Goal: Task Accomplishment & Management: Complete application form

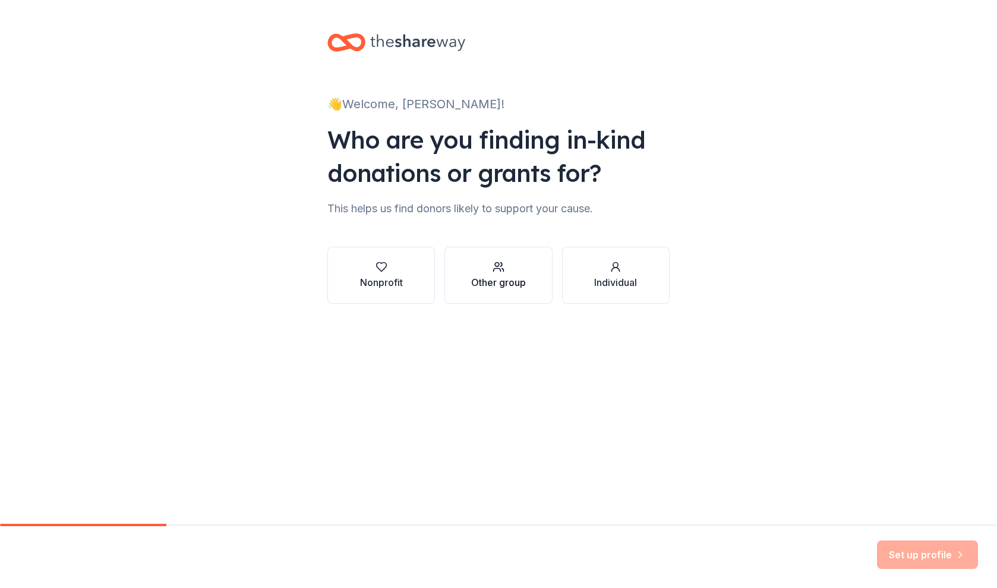
click at [487, 263] on div "button" at bounding box center [498, 267] width 55 height 12
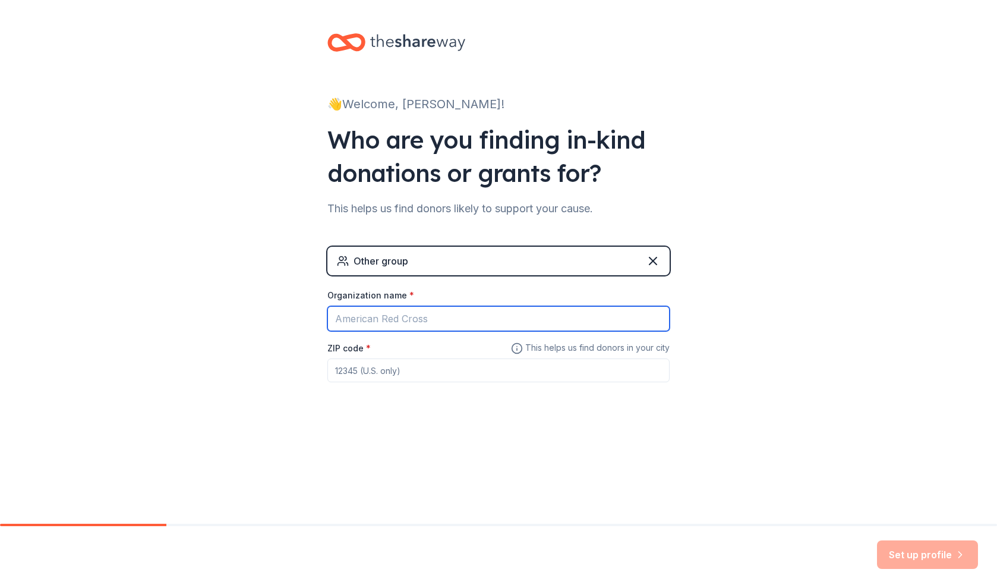
click at [453, 314] on input "Organization name *" at bounding box center [498, 318] width 342 height 25
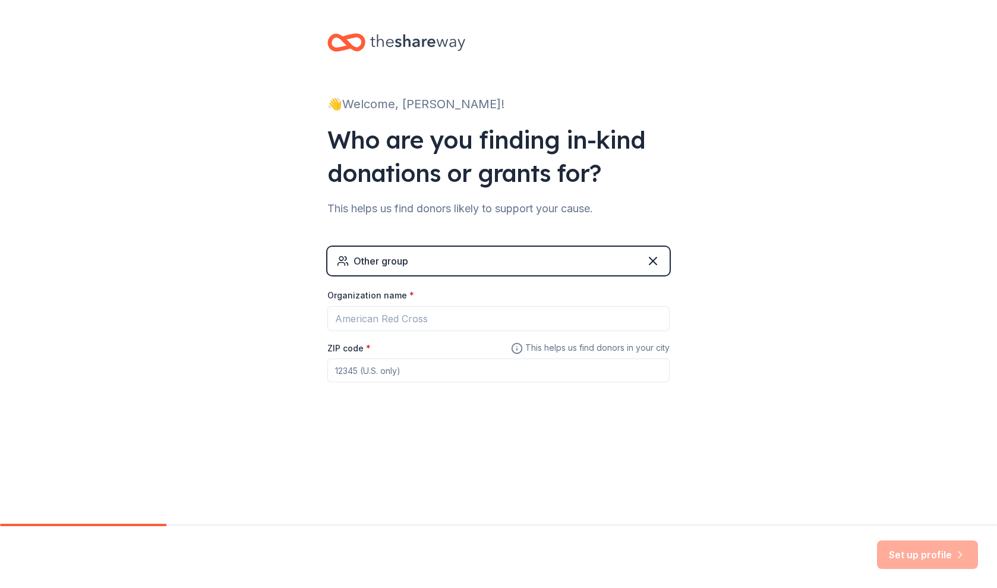
click at [447, 256] on div "Other group" at bounding box center [498, 261] width 342 height 29
click at [447, 257] on div "Other group" at bounding box center [498, 261] width 342 height 29
click at [656, 264] on icon at bounding box center [653, 260] width 7 height 7
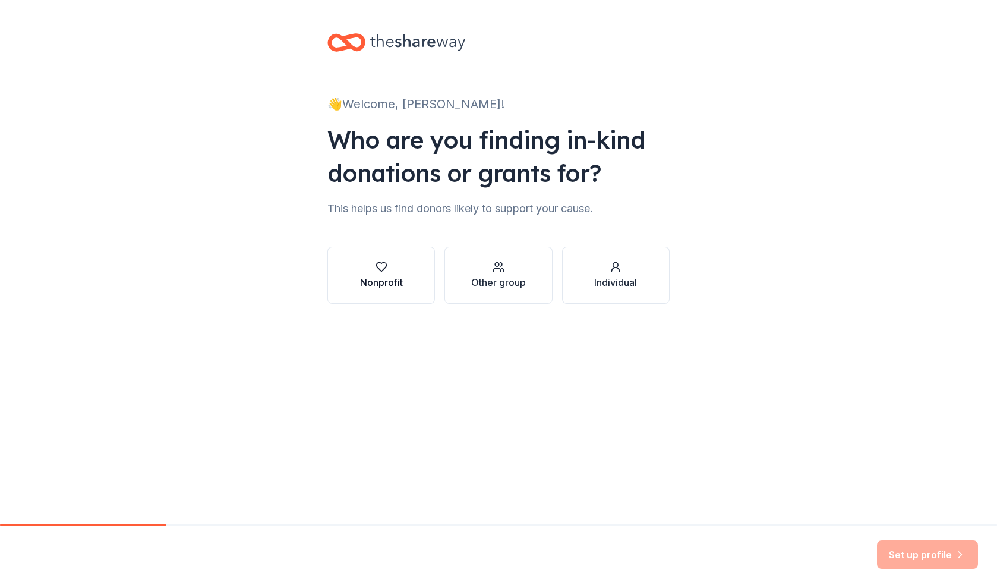
click at [395, 275] on div "Nonprofit" at bounding box center [381, 282] width 43 height 14
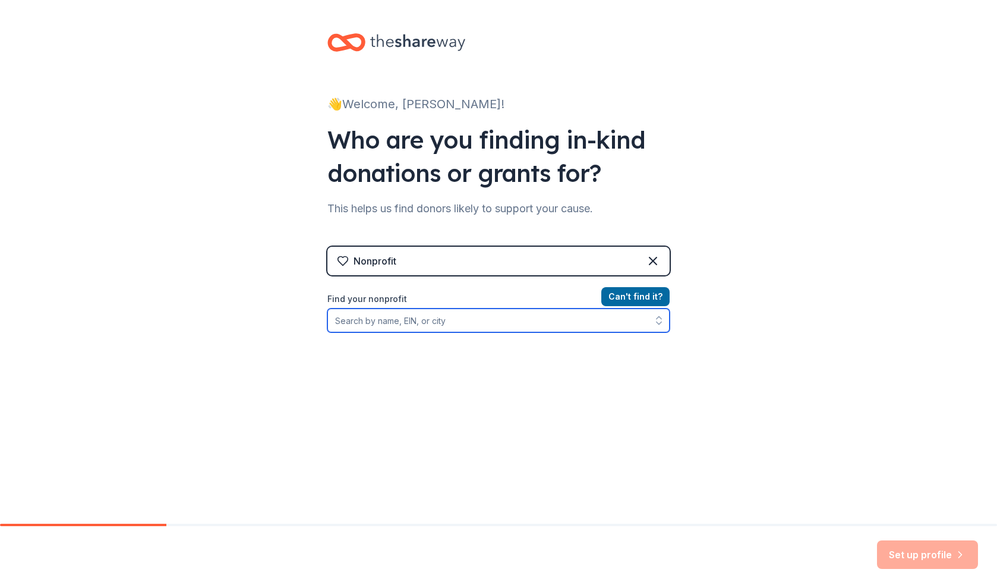
click at [410, 320] on input "Find your nonprofit" at bounding box center [498, 320] width 342 height 24
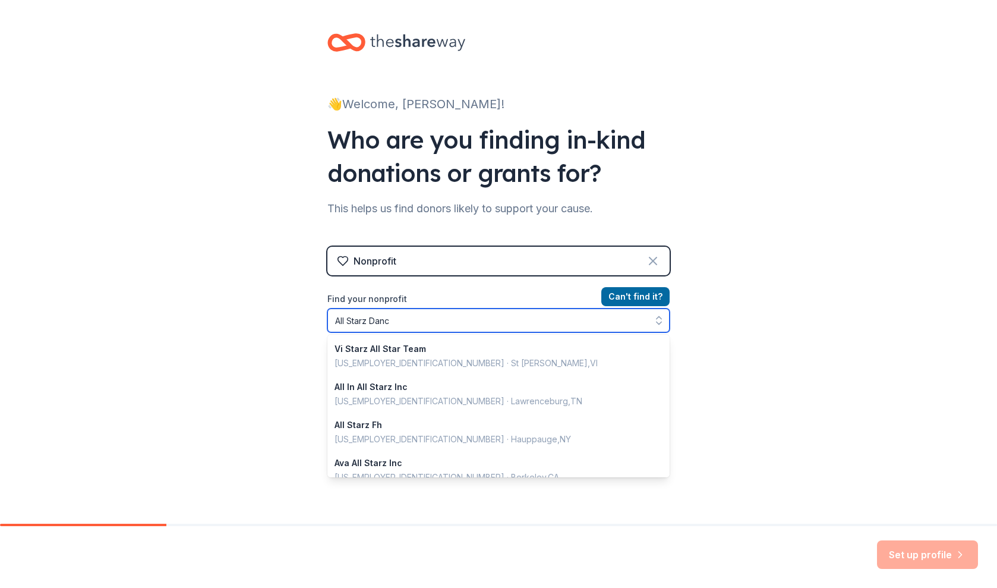
type input "All Starz Dance"
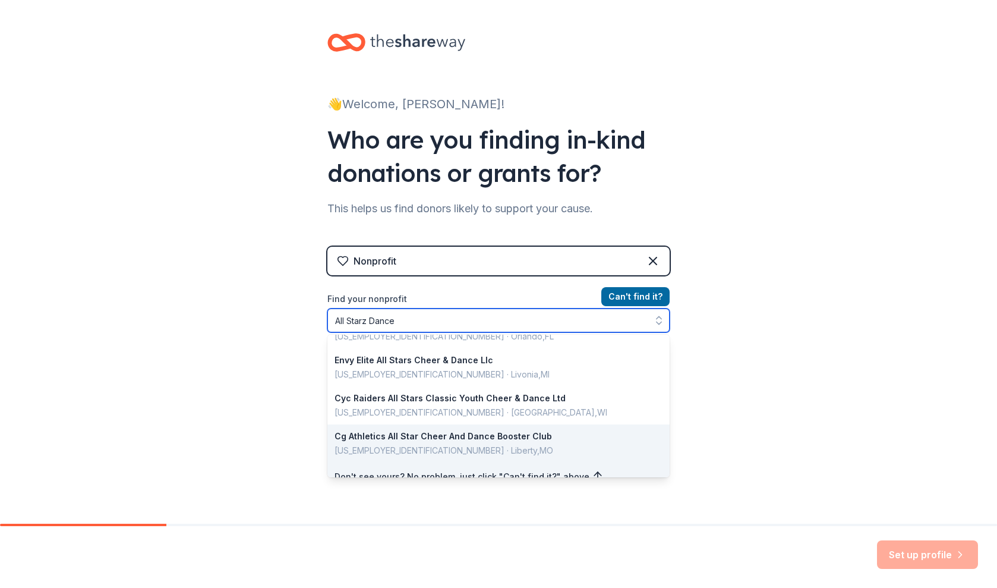
scroll to position [271, 0]
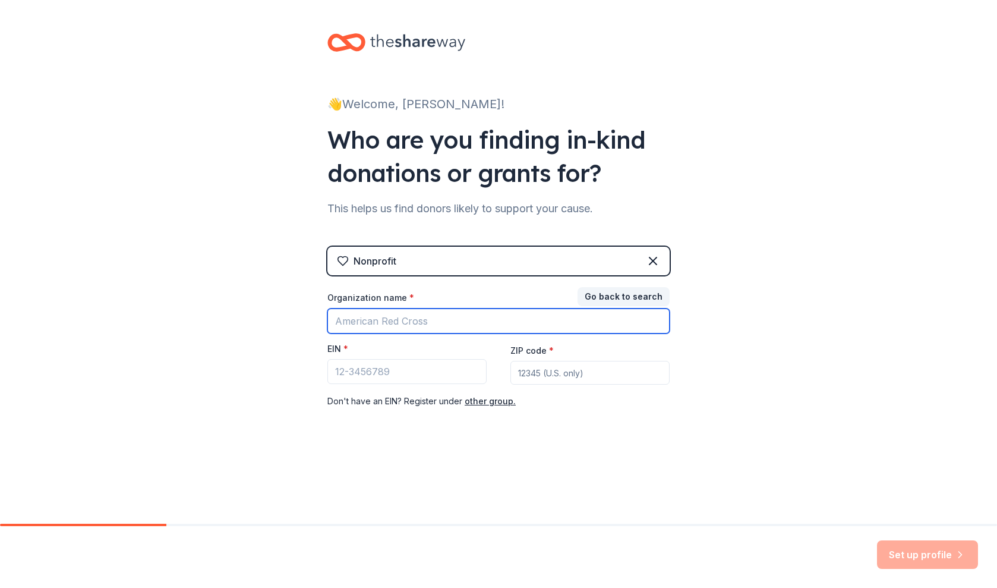
click at [406, 320] on input "Organization name *" at bounding box center [498, 320] width 342 height 25
type input "All Starz Dance S"
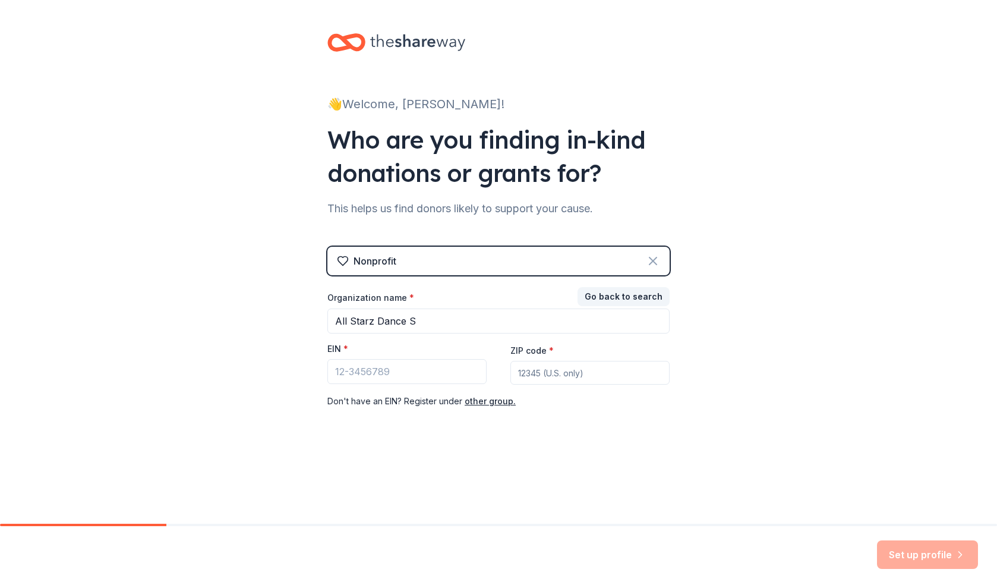
click at [653, 260] on icon at bounding box center [653, 260] width 7 height 7
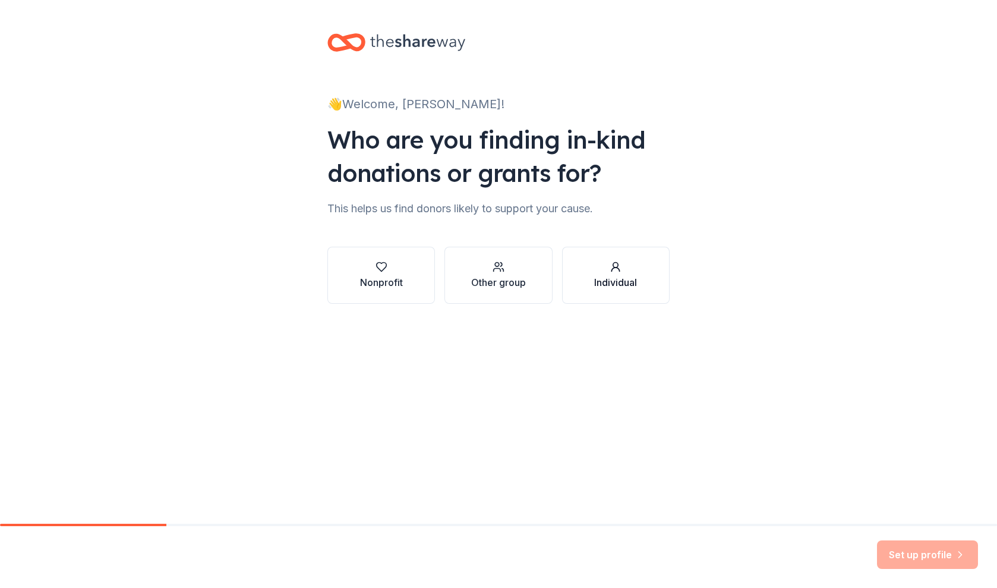
click at [600, 272] on div "button" at bounding box center [615, 267] width 43 height 12
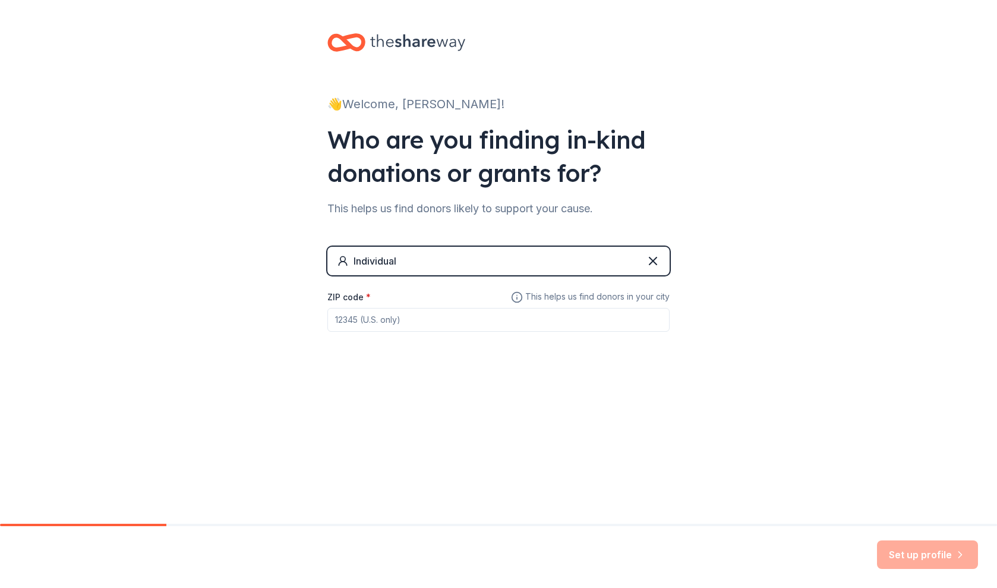
click at [559, 325] on input "ZIP code *" at bounding box center [498, 320] width 342 height 24
type input "32073"
click at [563, 351] on div "Individual ZIP code * 32073 This helps us find donors in your city" at bounding box center [498, 301] width 342 height 109
click at [615, 256] on div "Individual" at bounding box center [498, 261] width 342 height 29
click at [656, 260] on icon at bounding box center [653, 261] width 14 height 14
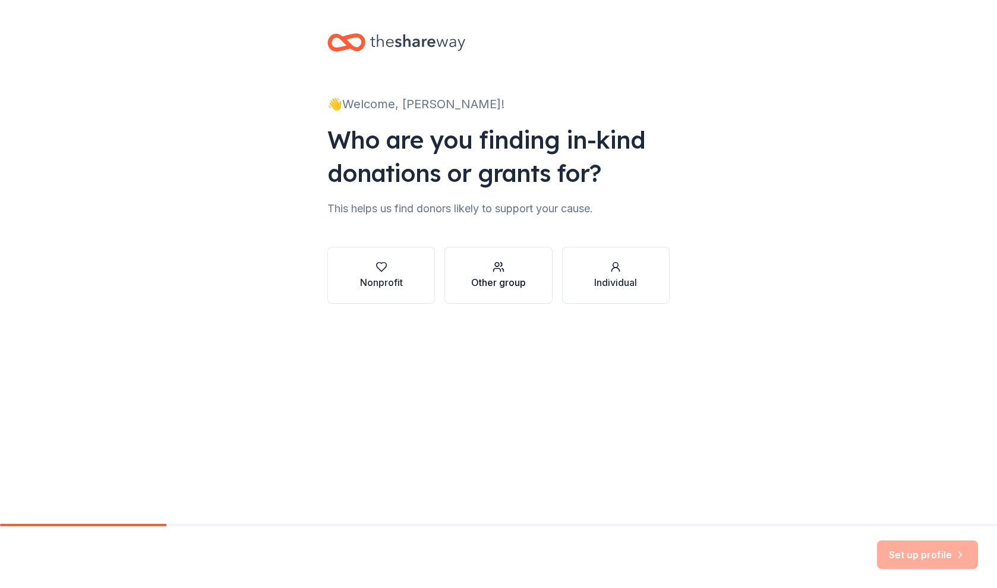
click at [507, 271] on div "button" at bounding box center [498, 267] width 55 height 12
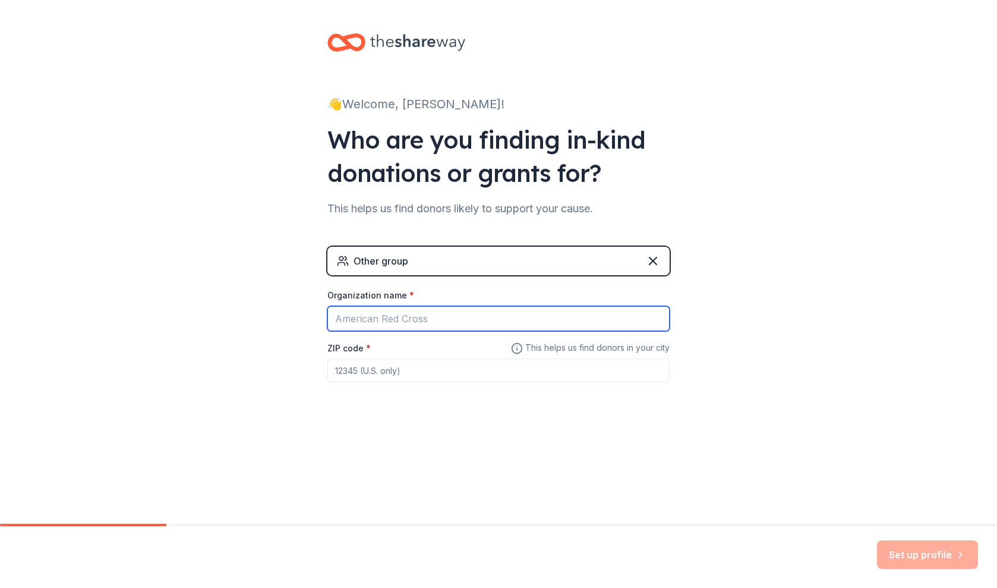
click at [434, 329] on input "Organization name *" at bounding box center [498, 318] width 342 height 25
type input "All Starz Dance Studio"
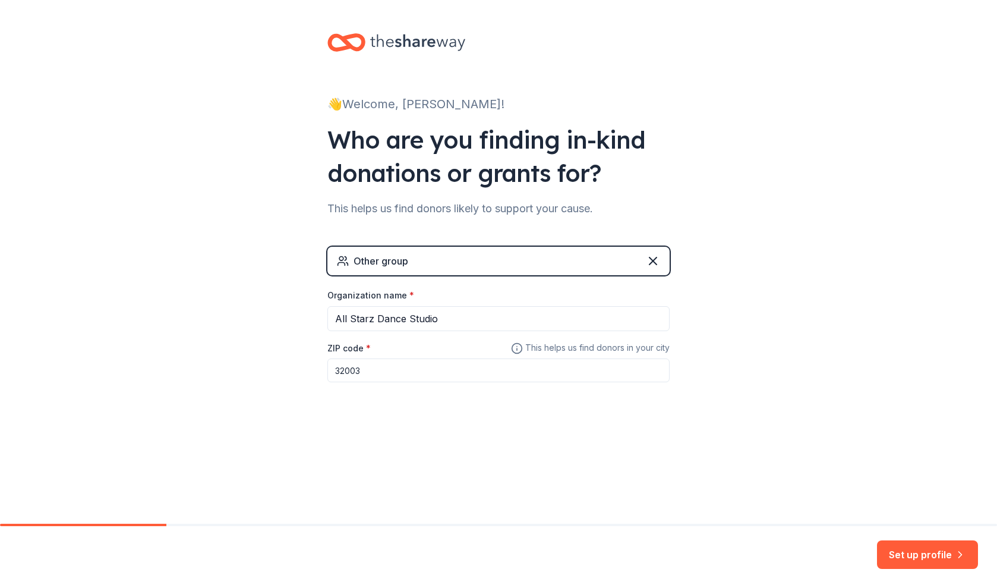
type input "32003"
click at [927, 566] on button "Set up profile" at bounding box center [927, 554] width 101 height 29
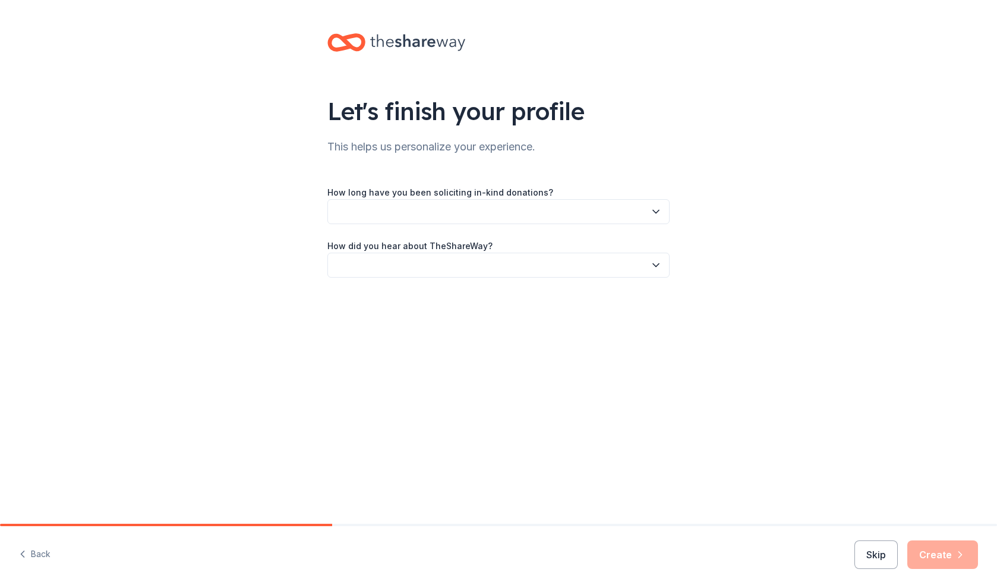
click at [524, 208] on button "button" at bounding box center [498, 211] width 342 height 25
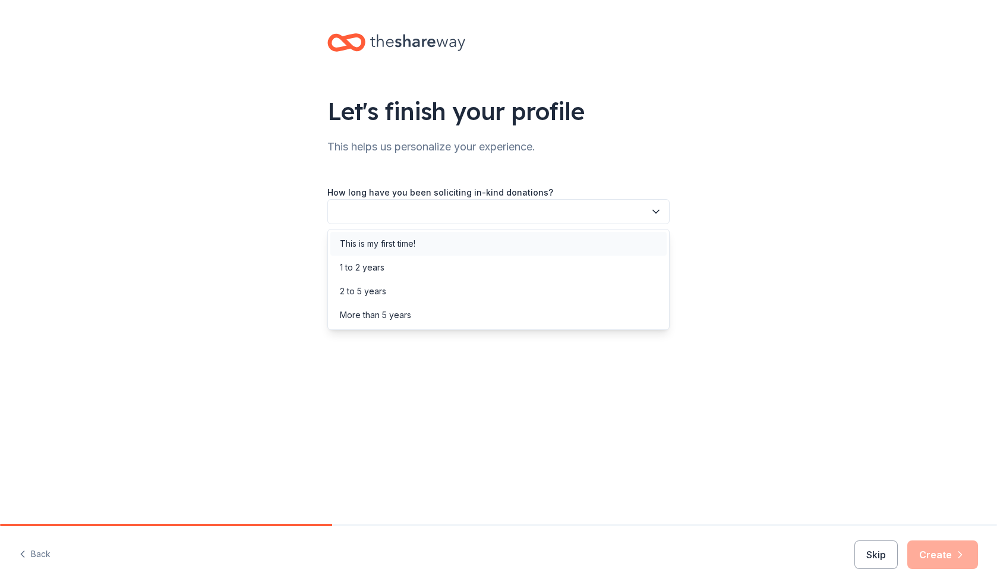
click at [459, 236] on div "This is my first time!" at bounding box center [498, 244] width 336 height 24
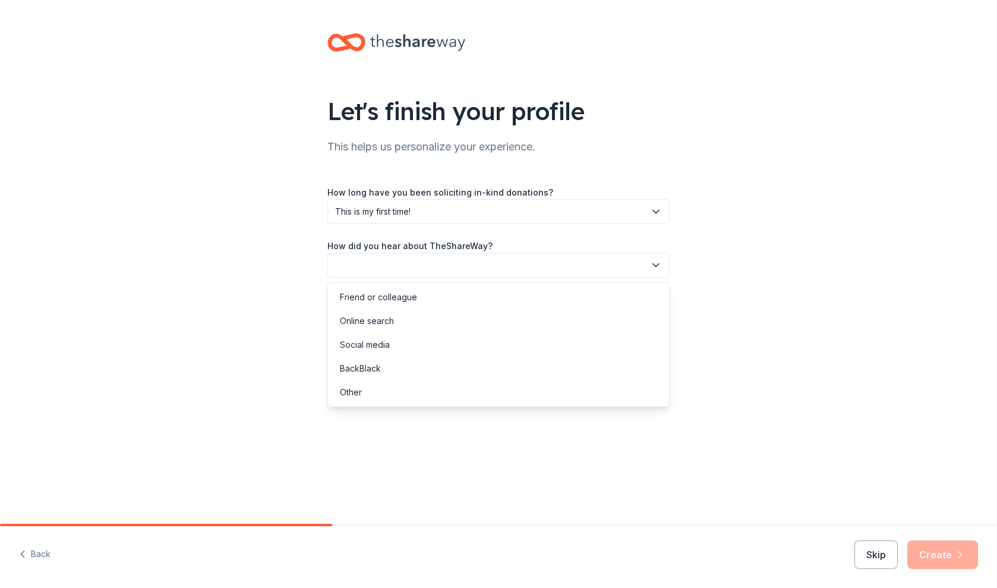
click at [461, 262] on button "button" at bounding box center [498, 265] width 342 height 25
click at [428, 301] on div "Friend or colleague" at bounding box center [498, 297] width 336 height 24
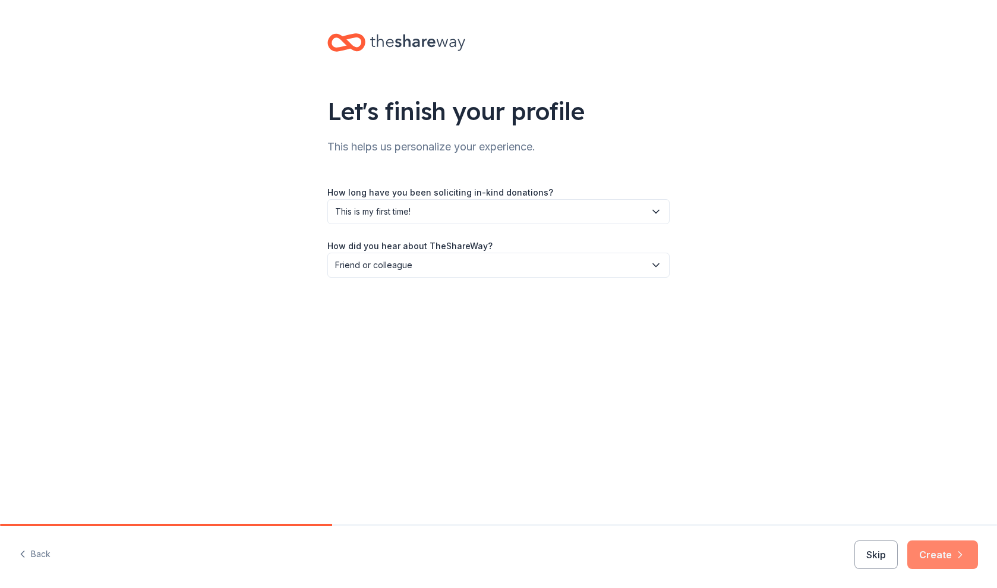
click at [933, 556] on button "Create" at bounding box center [943, 554] width 71 height 29
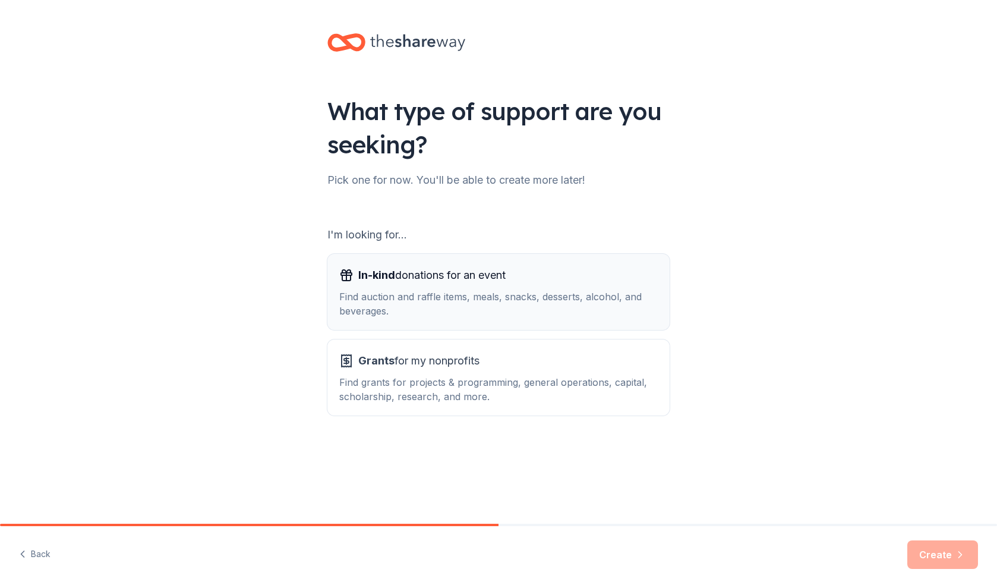
click at [444, 277] on span "In-kind donations for an event" at bounding box center [431, 275] width 147 height 19
